Goal: Check status: Check status

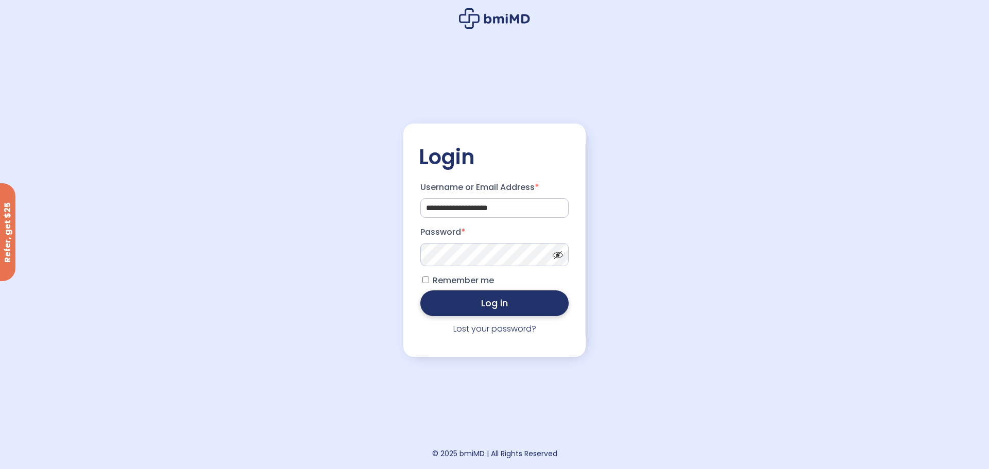
click at [482, 305] on button "Log in" at bounding box center [494, 304] width 148 height 26
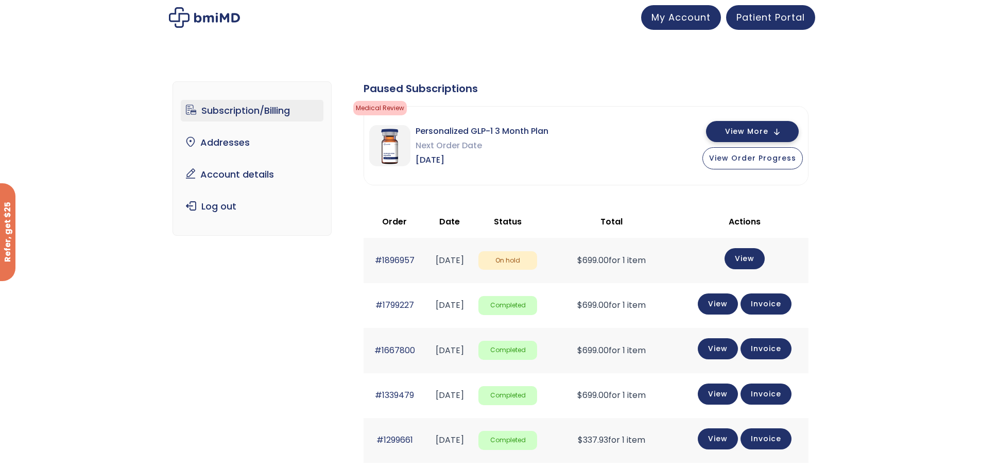
click at [750, 133] on span "View More" at bounding box center [746, 131] width 43 height 7
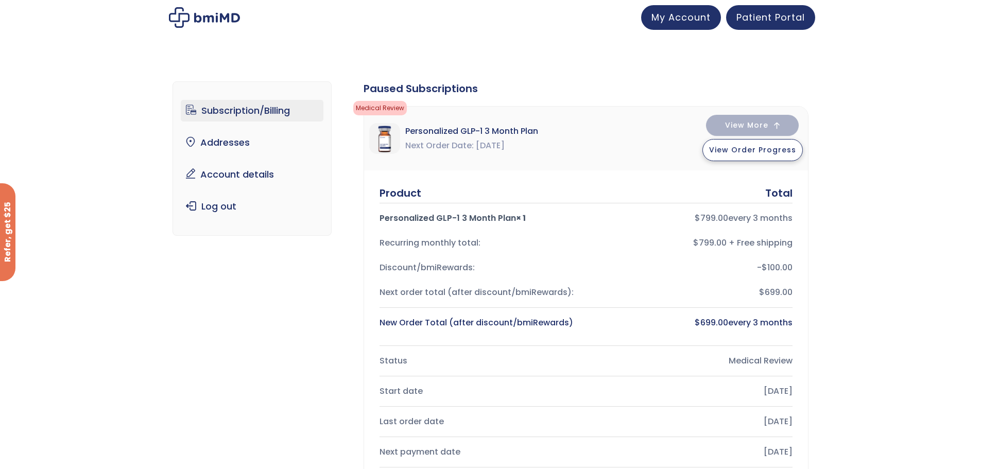
click at [748, 153] on span "View Order Progress" at bounding box center [752, 150] width 87 height 10
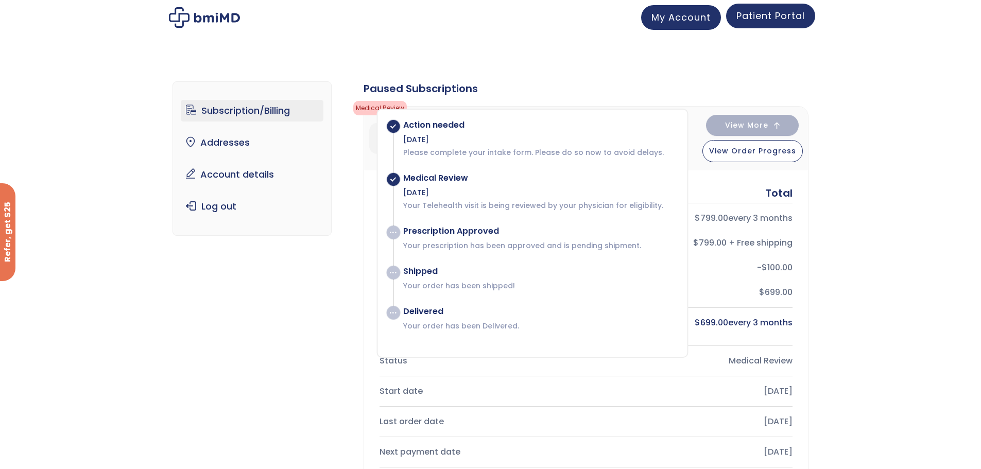
click at [754, 8] on link "Patient Portal" at bounding box center [770, 16] width 89 height 25
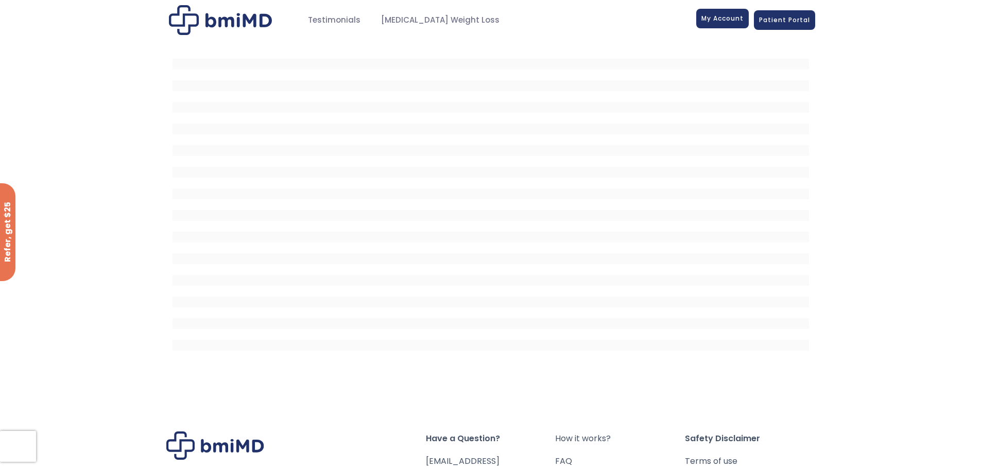
click at [719, 18] on span "My Account" at bounding box center [723, 18] width 42 height 9
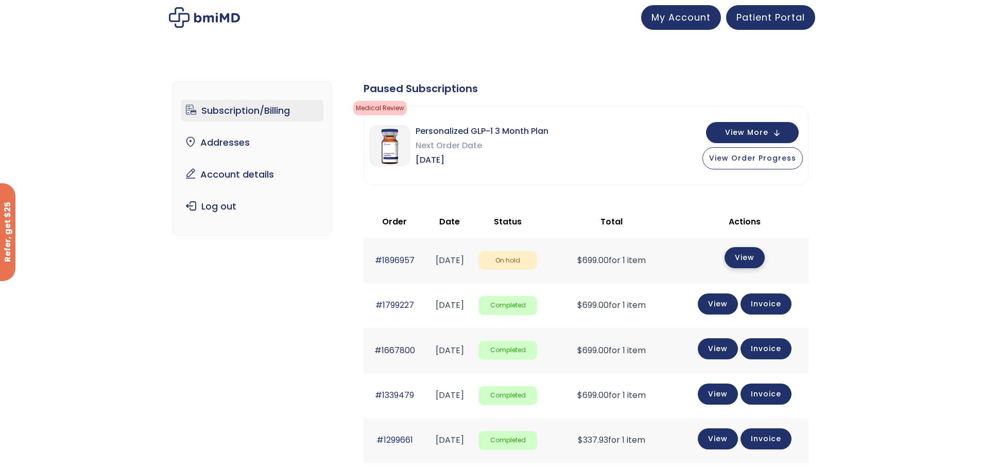
click at [753, 256] on link "View" at bounding box center [745, 257] width 40 height 21
